Goal: Information Seeking & Learning: Learn about a topic

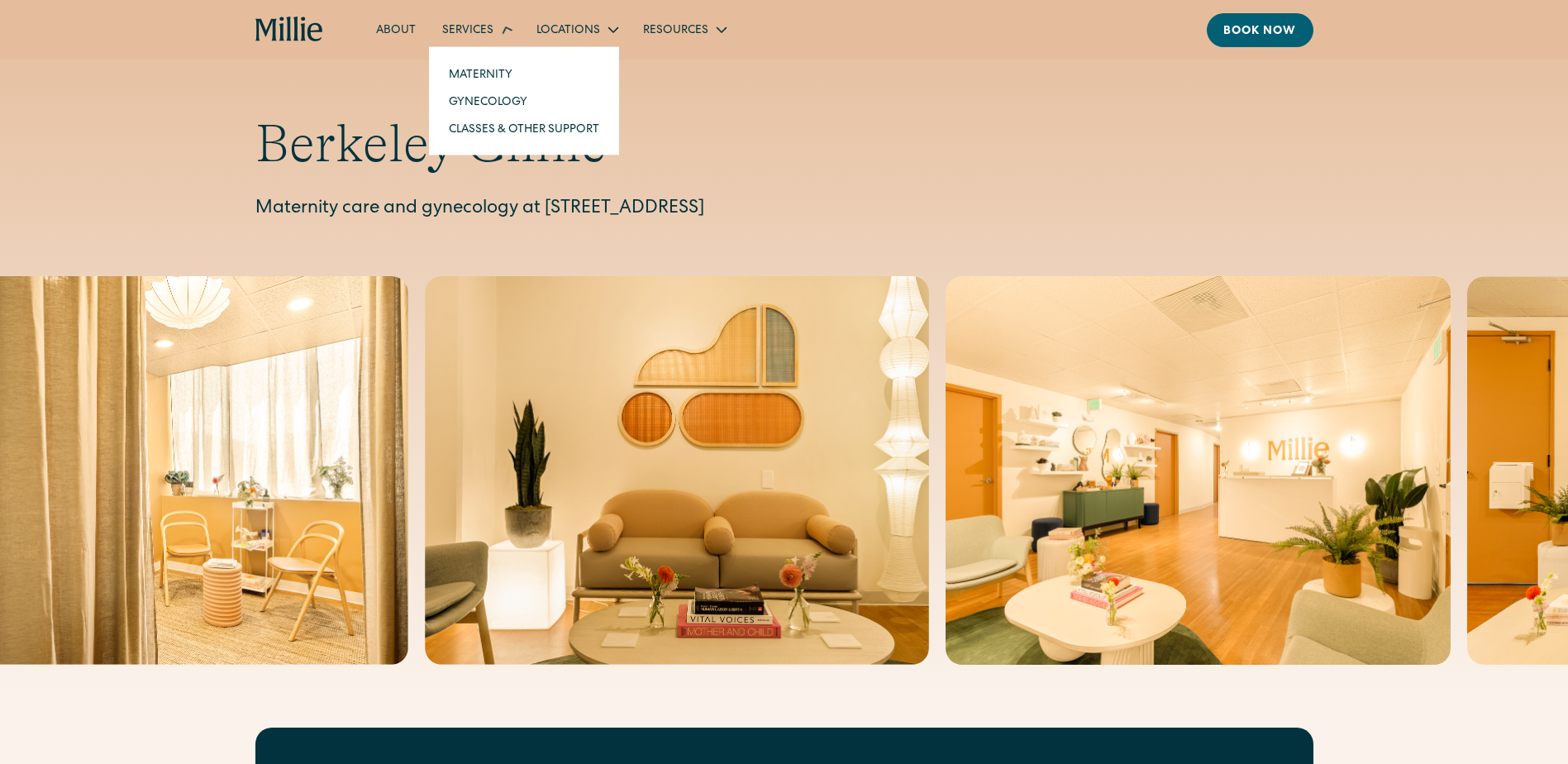
click at [486, 36] on div "Services" at bounding box center [468, 31] width 51 height 17
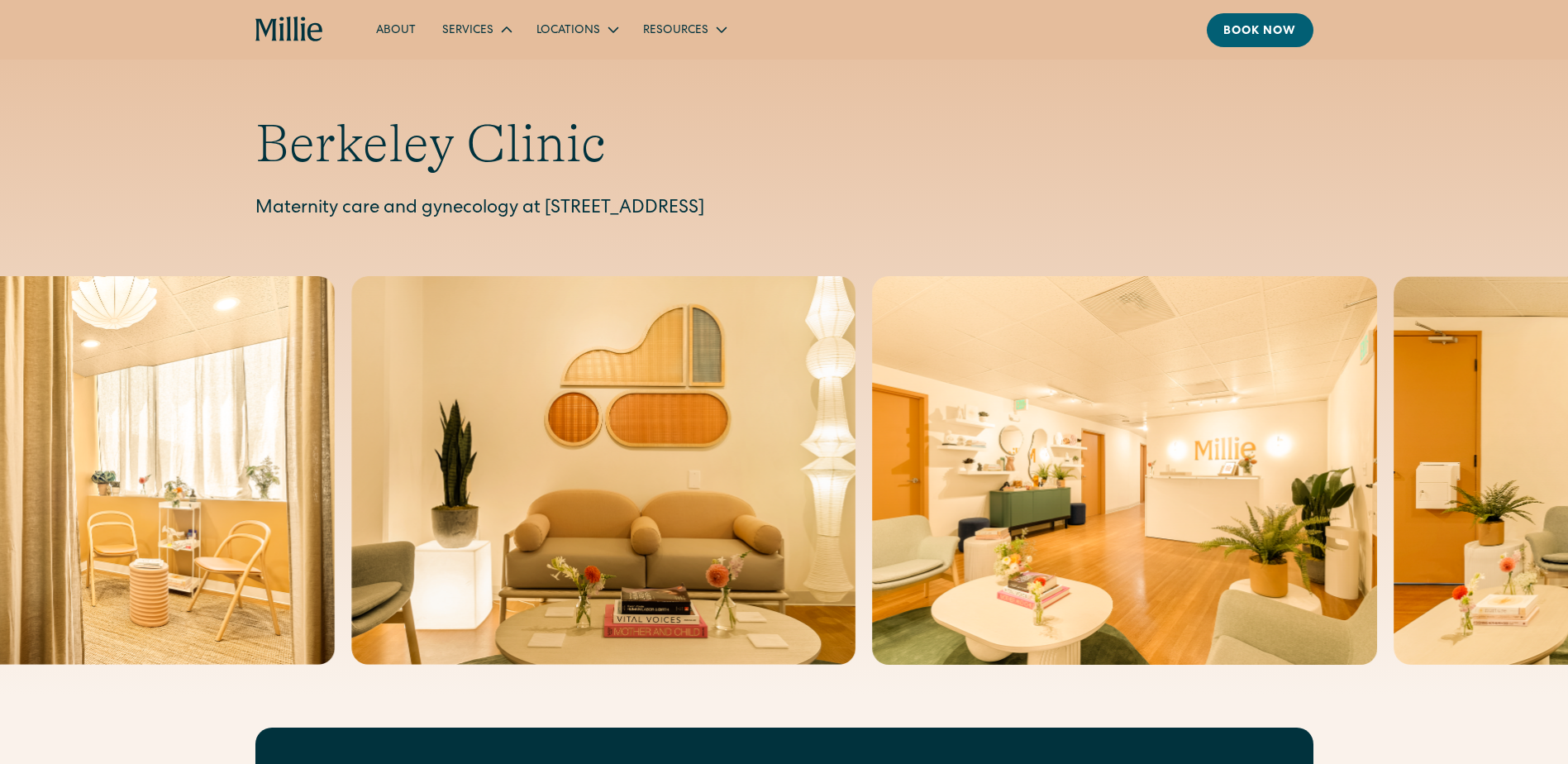
click at [486, 36] on div "Services" at bounding box center [468, 31] width 51 height 17
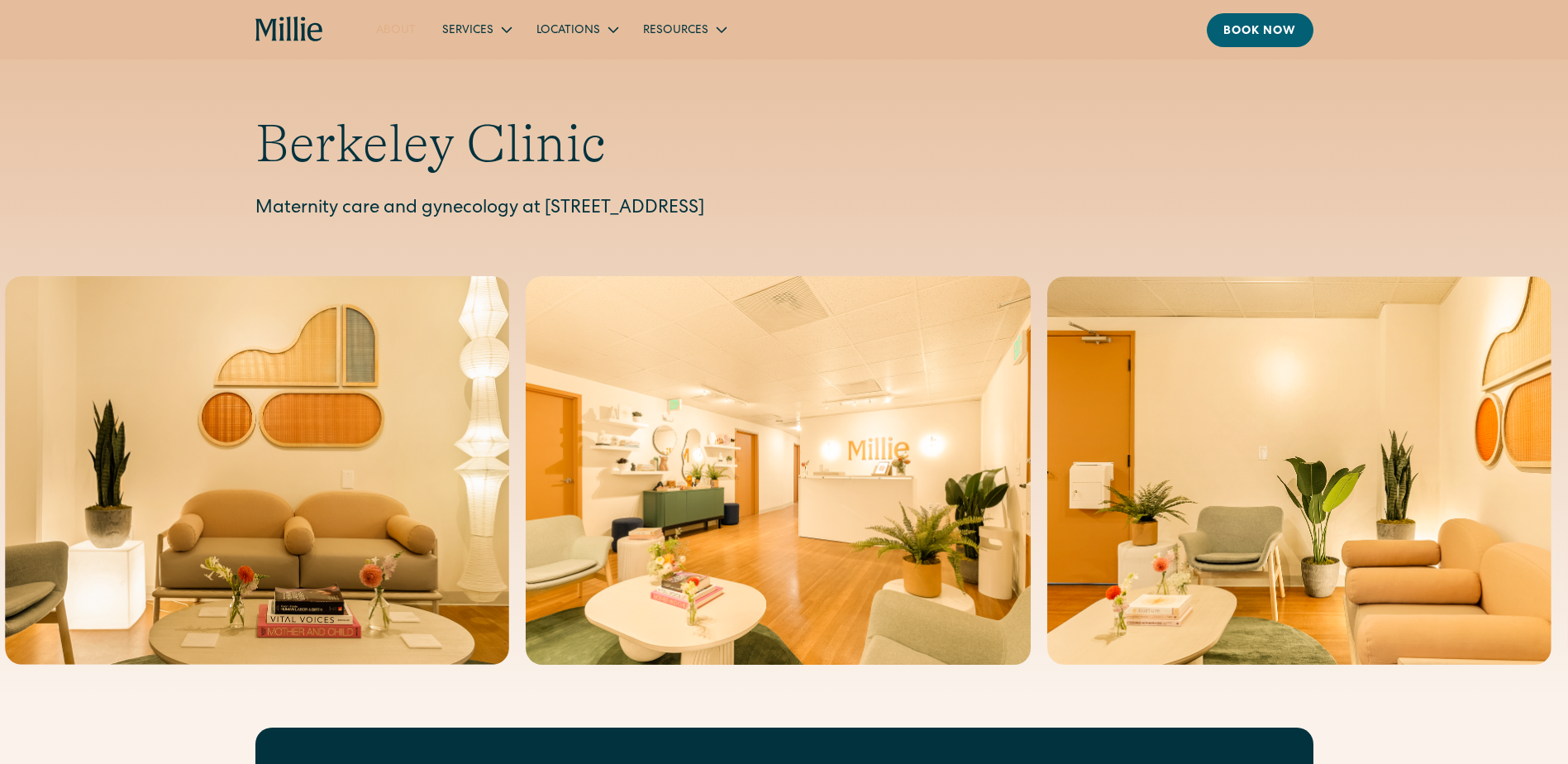
click at [401, 39] on link "About" at bounding box center [396, 30] width 66 height 27
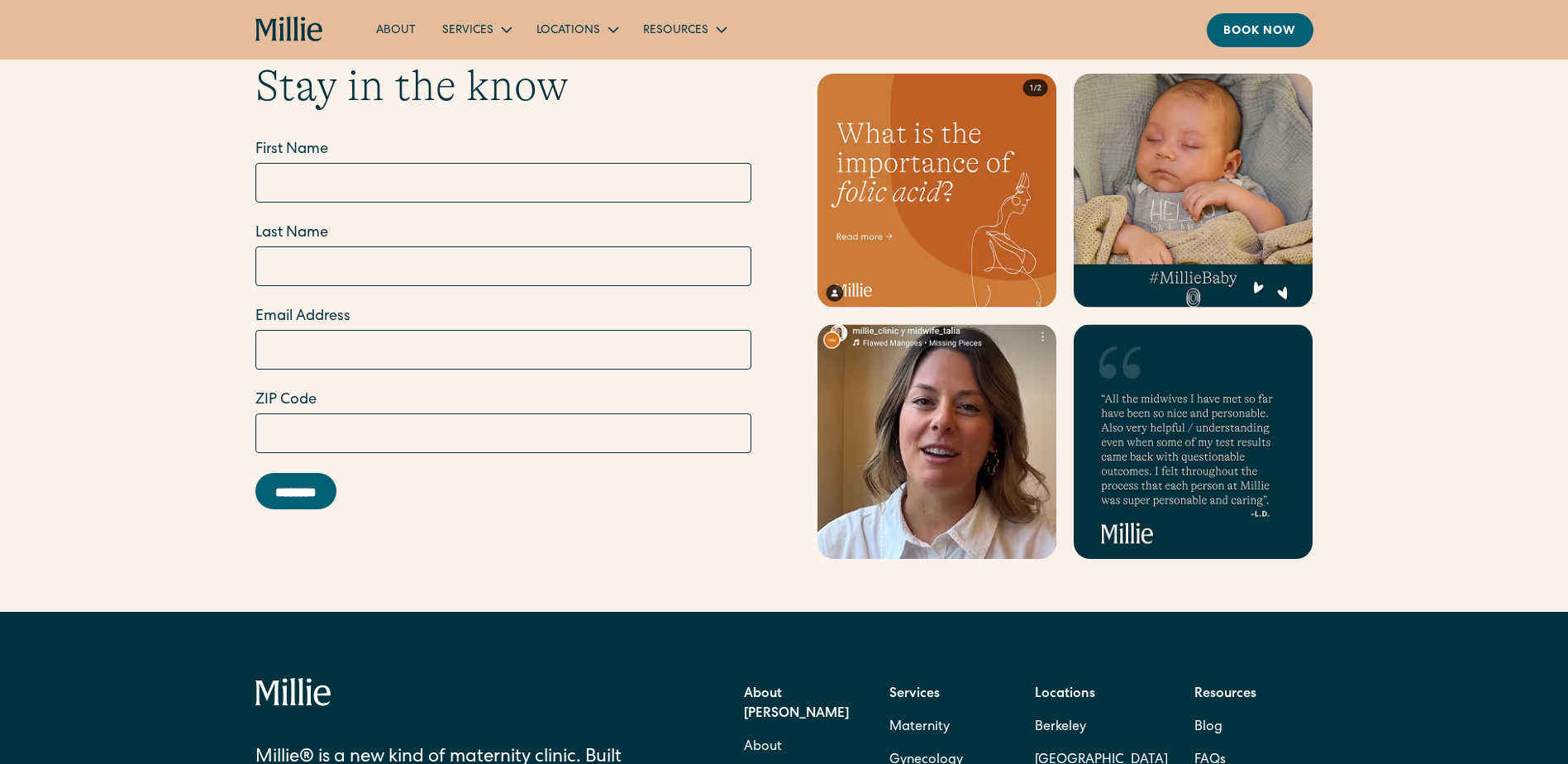
scroll to position [5262, 0]
